Goal: Information Seeking & Learning: Learn about a topic

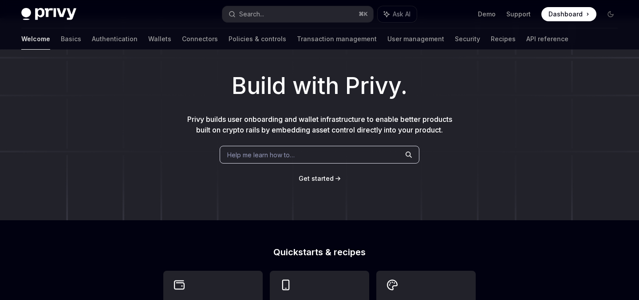
scroll to position [25, 0]
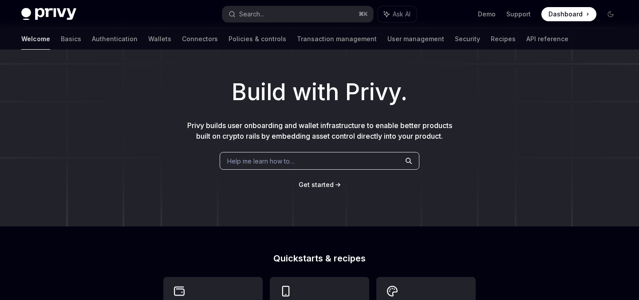
click at [320, 183] on span "Get started" at bounding box center [316, 185] width 35 height 8
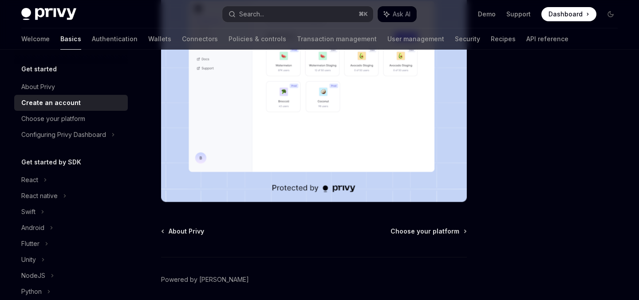
scroll to position [247, 0]
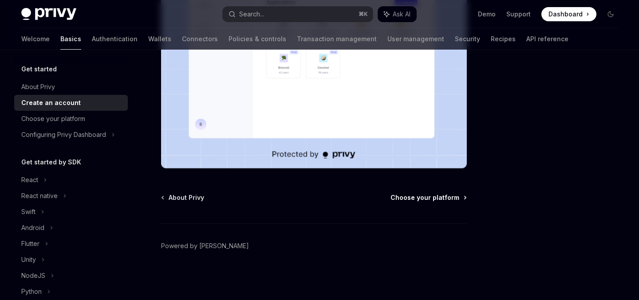
click at [414, 197] on span "Choose your platform" at bounding box center [424, 197] width 69 height 9
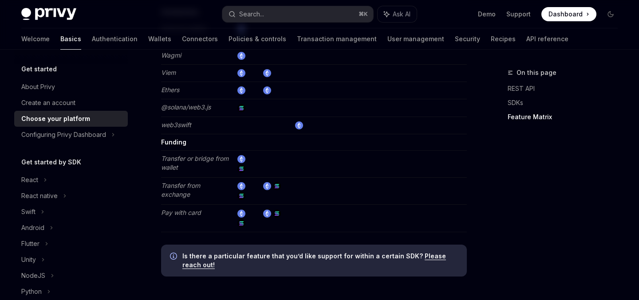
scroll to position [1759, 0]
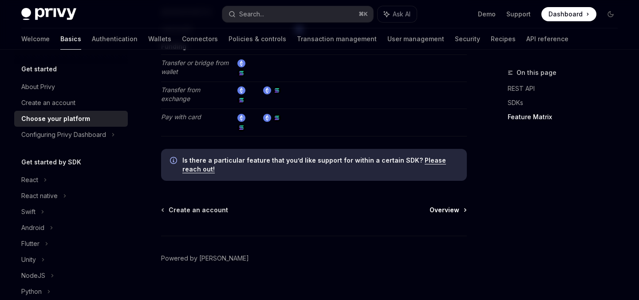
click at [459, 206] on link "Overview" at bounding box center [447, 210] width 36 height 9
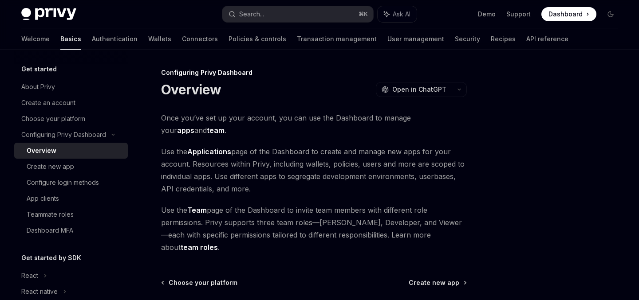
scroll to position [73, 0]
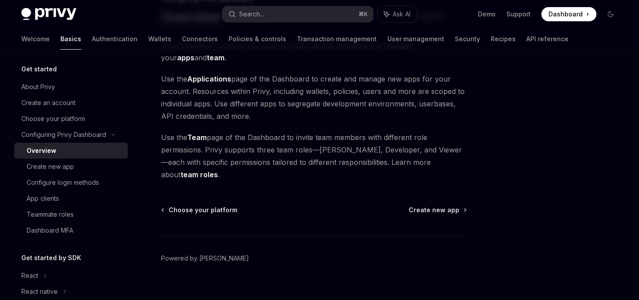
click at [441, 193] on div "Configuring Privy Dashboard Overview OpenAI Open in ChatGPT OpenAI Open in Chat…" at bounding box center [231, 154] width 476 height 318
click at [441, 206] on span "Create new app" at bounding box center [434, 210] width 51 height 9
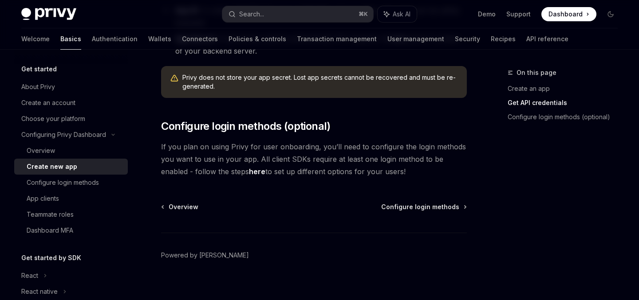
scroll to position [335, 0]
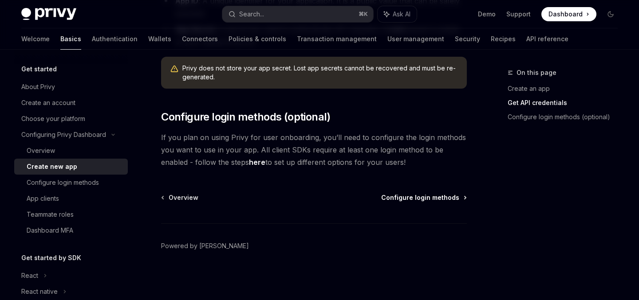
click at [417, 197] on span "Configure login methods" at bounding box center [420, 197] width 78 height 9
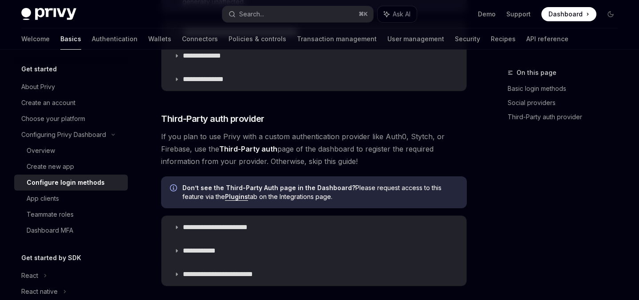
scroll to position [548, 0]
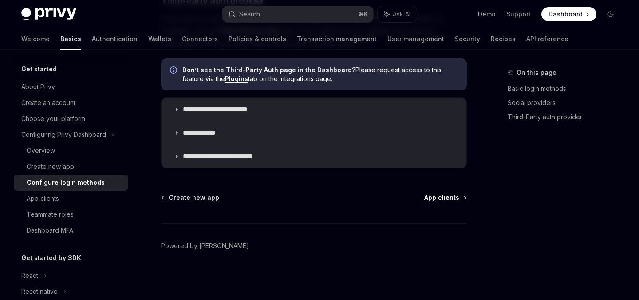
click at [464, 195] on link "App clients" at bounding box center [445, 197] width 42 height 9
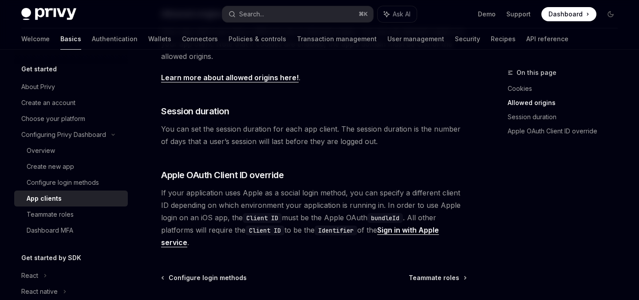
scroll to position [408, 0]
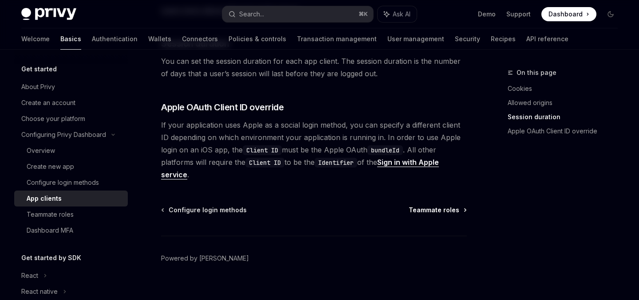
click at [424, 206] on span "Teammate roles" at bounding box center [434, 210] width 51 height 9
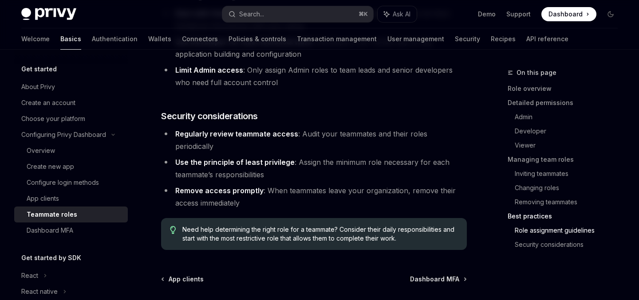
scroll to position [1674, 0]
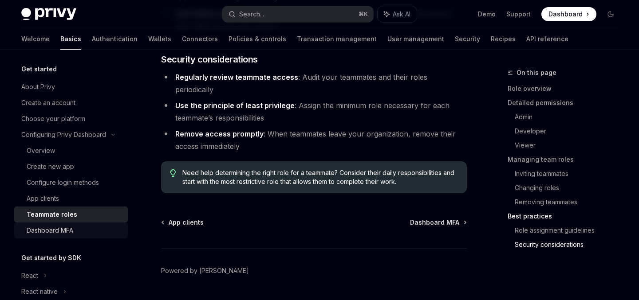
click at [72, 232] on div "Dashboard MFA" at bounding box center [50, 230] width 47 height 11
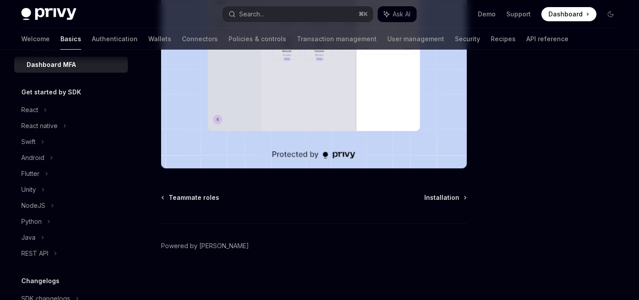
scroll to position [173, 0]
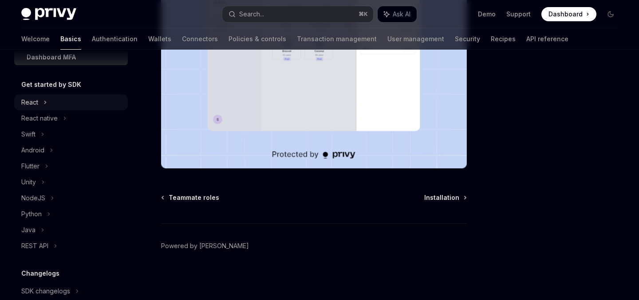
click at [48, 102] on div "React" at bounding box center [71, 102] width 114 height 16
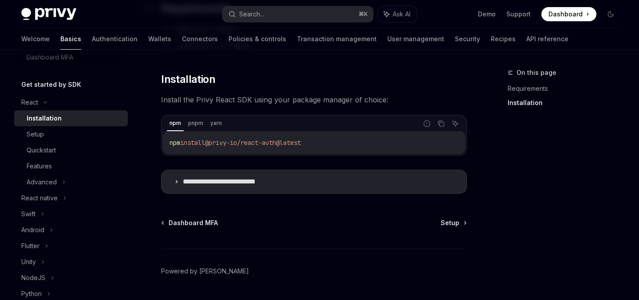
scroll to position [136, 0]
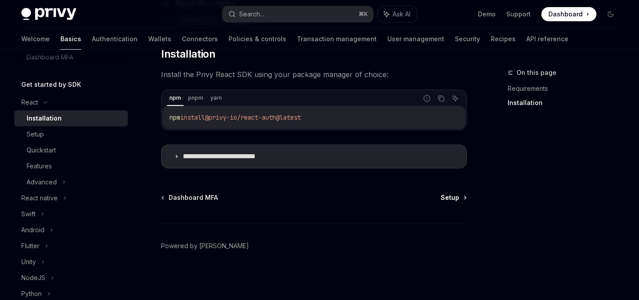
click at [456, 201] on span "Setup" at bounding box center [449, 197] width 19 height 9
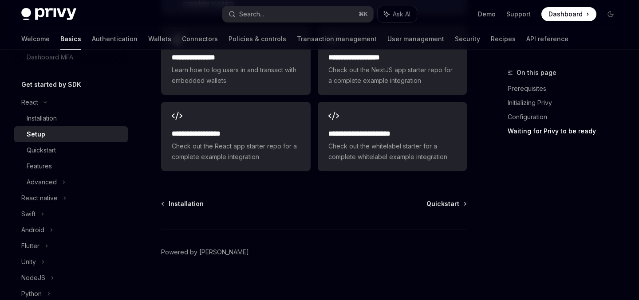
scroll to position [1251, 0]
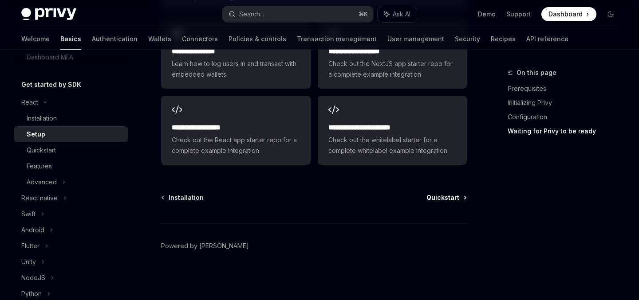
click at [444, 201] on span "Quickstart" at bounding box center [442, 197] width 33 height 9
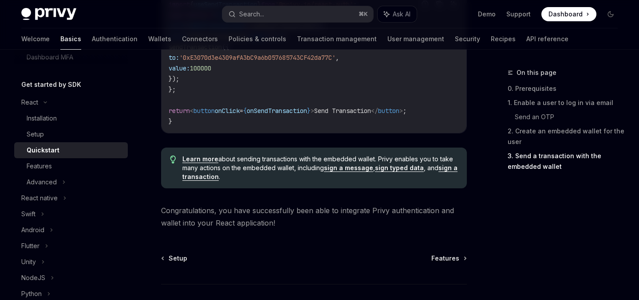
scroll to position [987, 0]
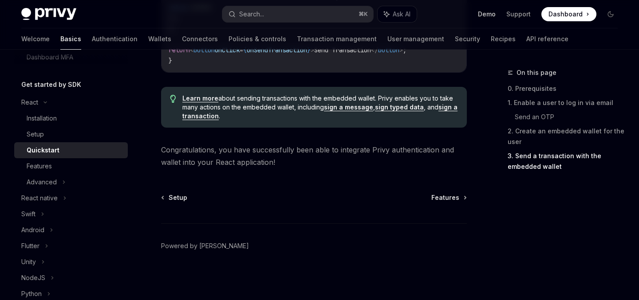
click at [490, 14] on link "Demo" at bounding box center [487, 14] width 18 height 9
click at [46, 173] on link "Features" at bounding box center [71, 166] width 114 height 16
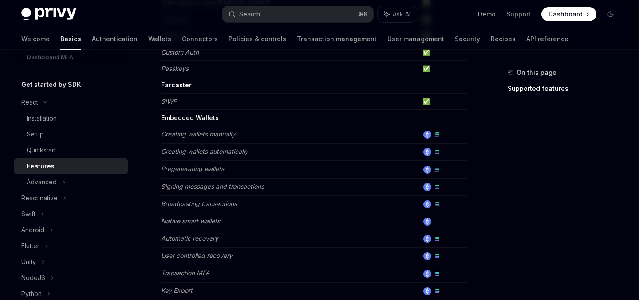
scroll to position [238, 0]
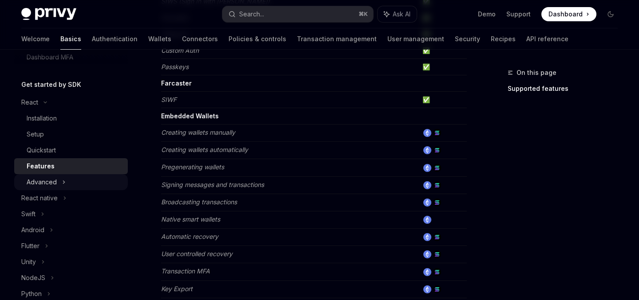
click at [55, 182] on div "Advanced" at bounding box center [42, 182] width 30 height 11
type textarea "*"
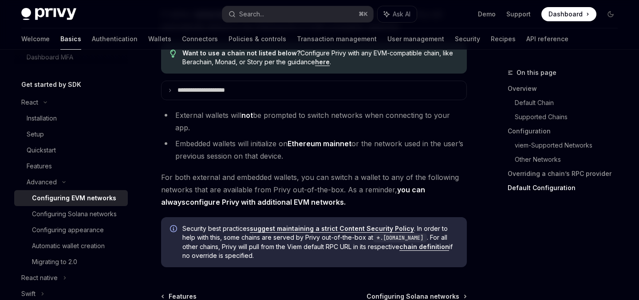
scroll to position [2454, 0]
